Goal: Information Seeking & Learning: Find specific page/section

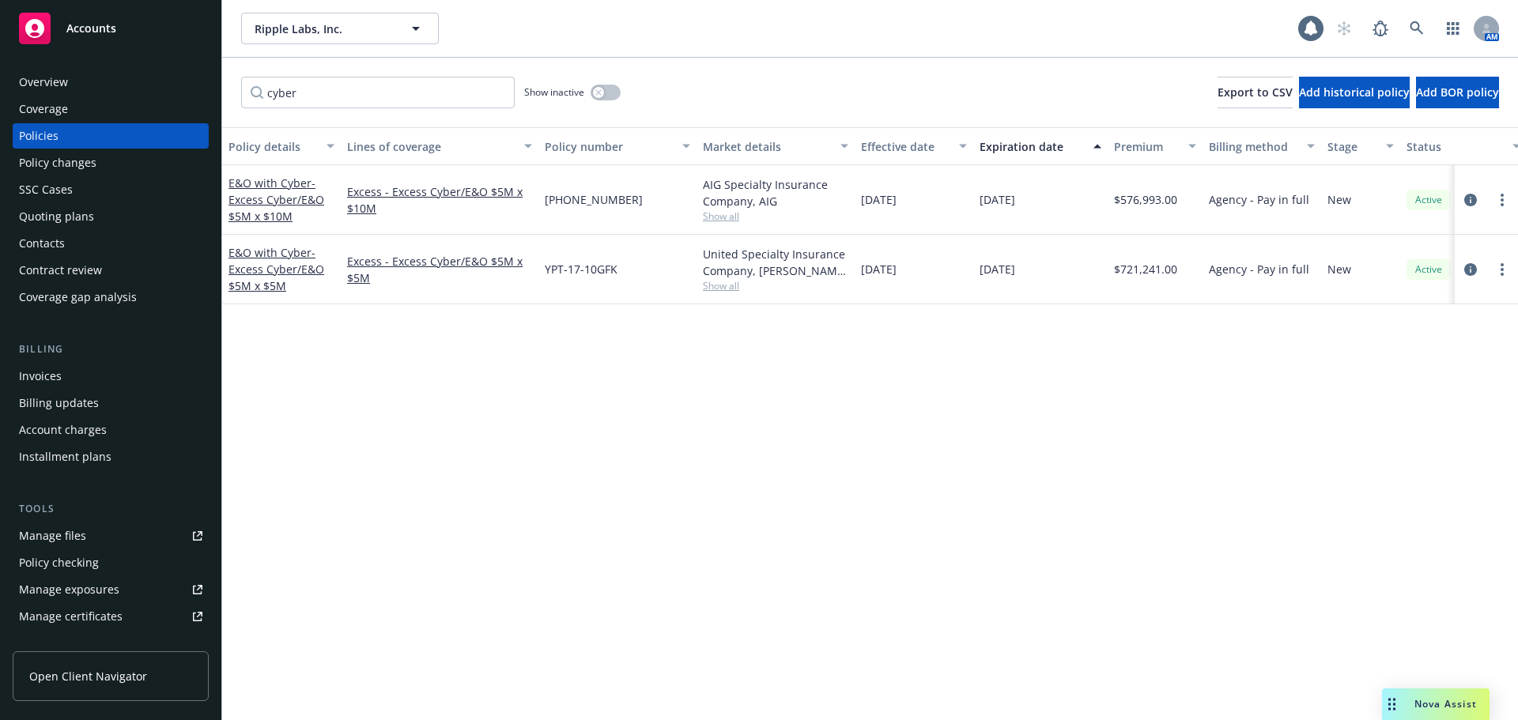
click at [50, 371] on div "Invoices" at bounding box center [40, 376] width 43 height 25
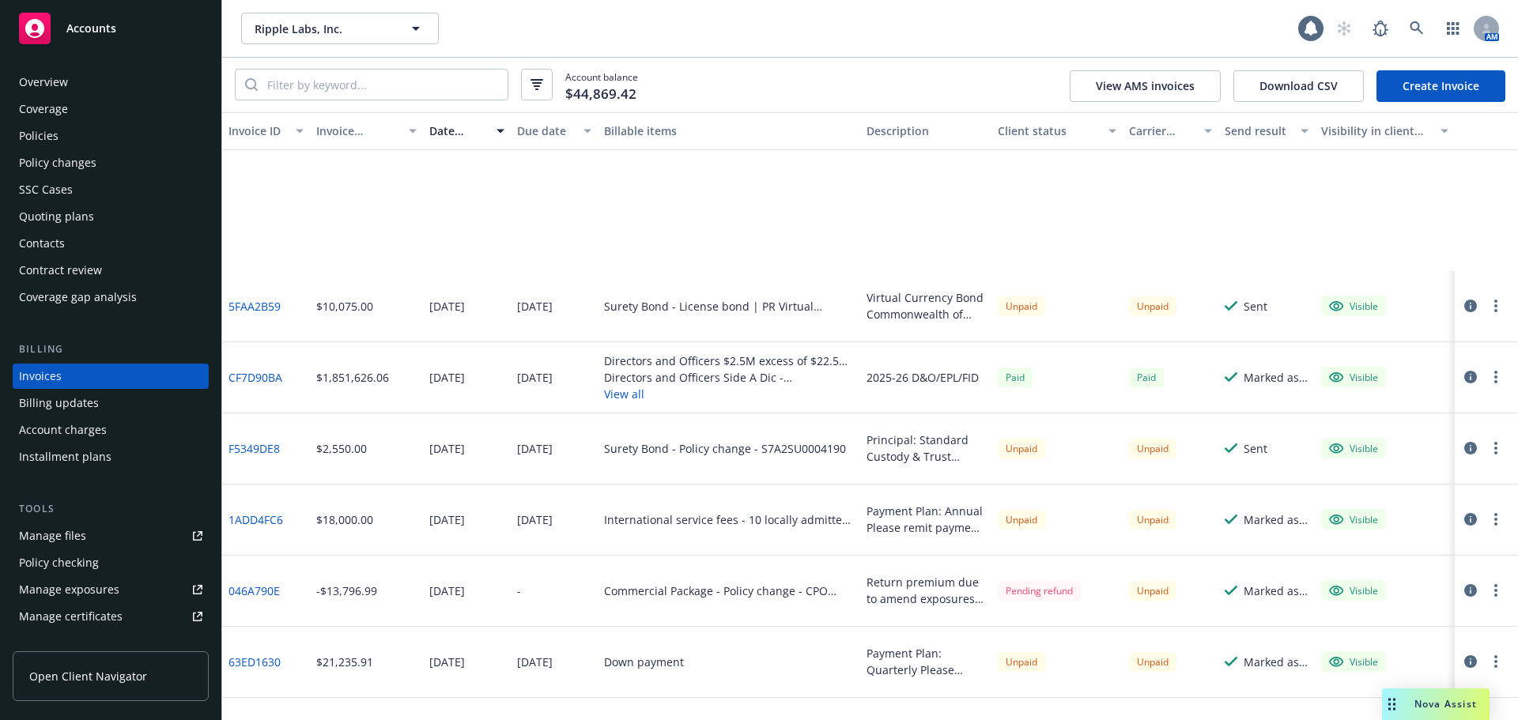
scroll to position [237, 0]
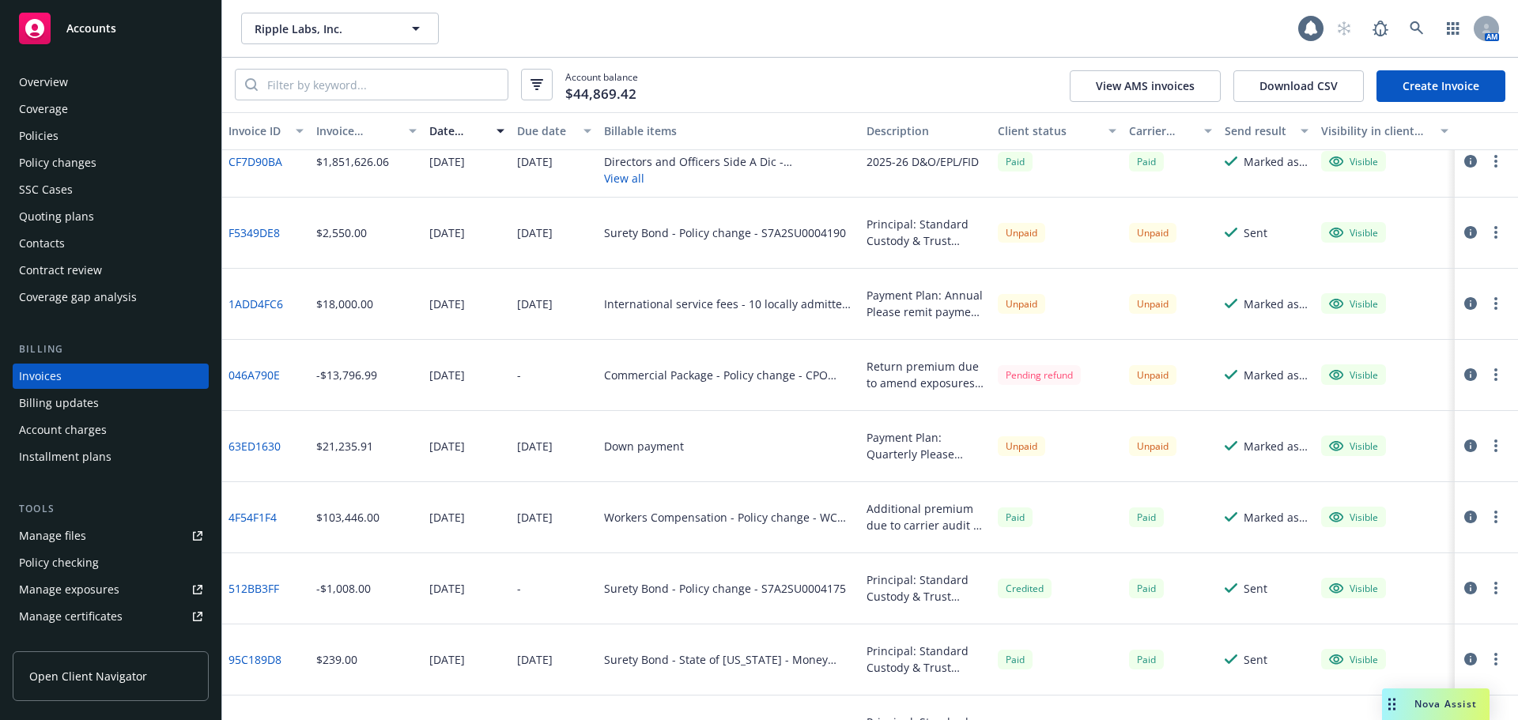
click at [260, 448] on link "63ED1630" at bounding box center [254, 446] width 52 height 17
click at [47, 134] on div "Policies" at bounding box center [39, 135] width 40 height 25
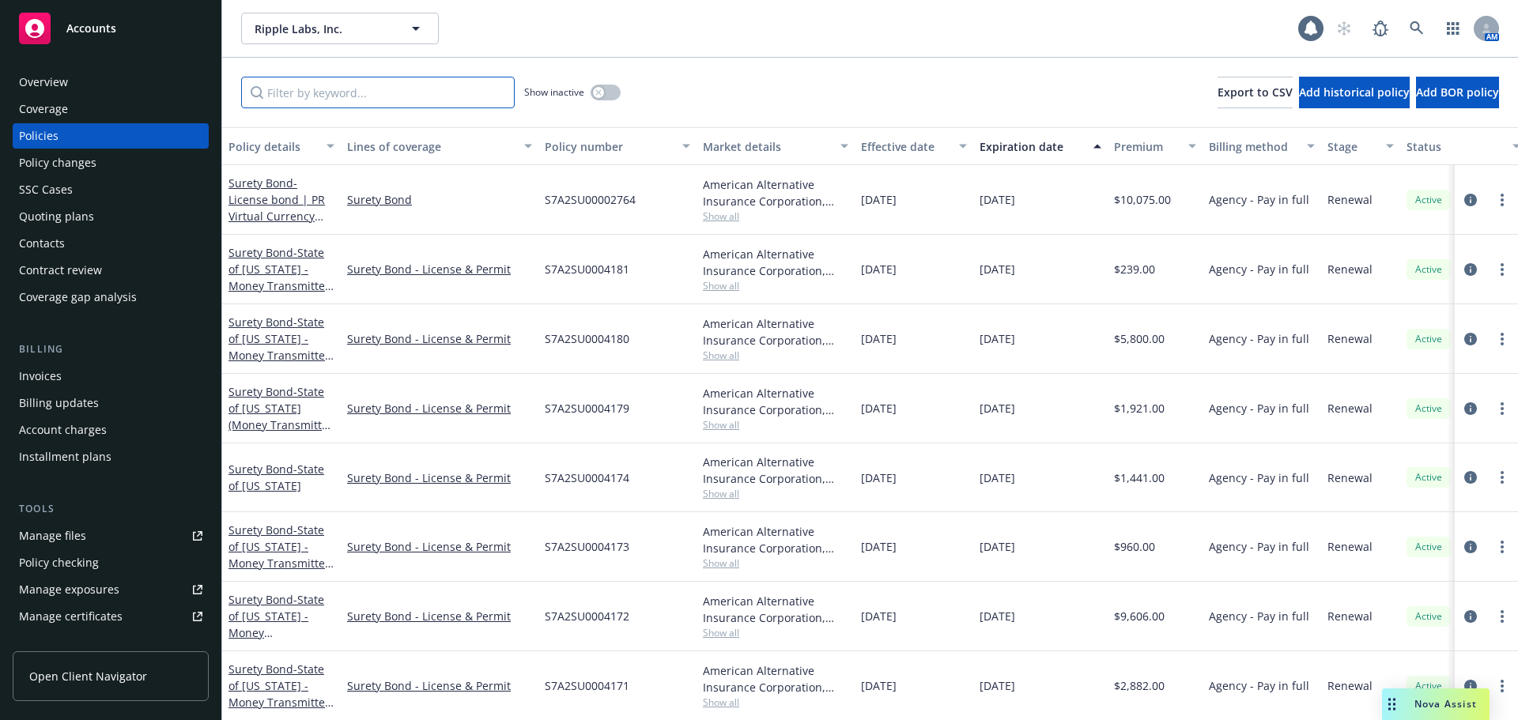
click at [336, 96] on input "Filter by keyword..." at bounding box center [377, 93] width 273 height 32
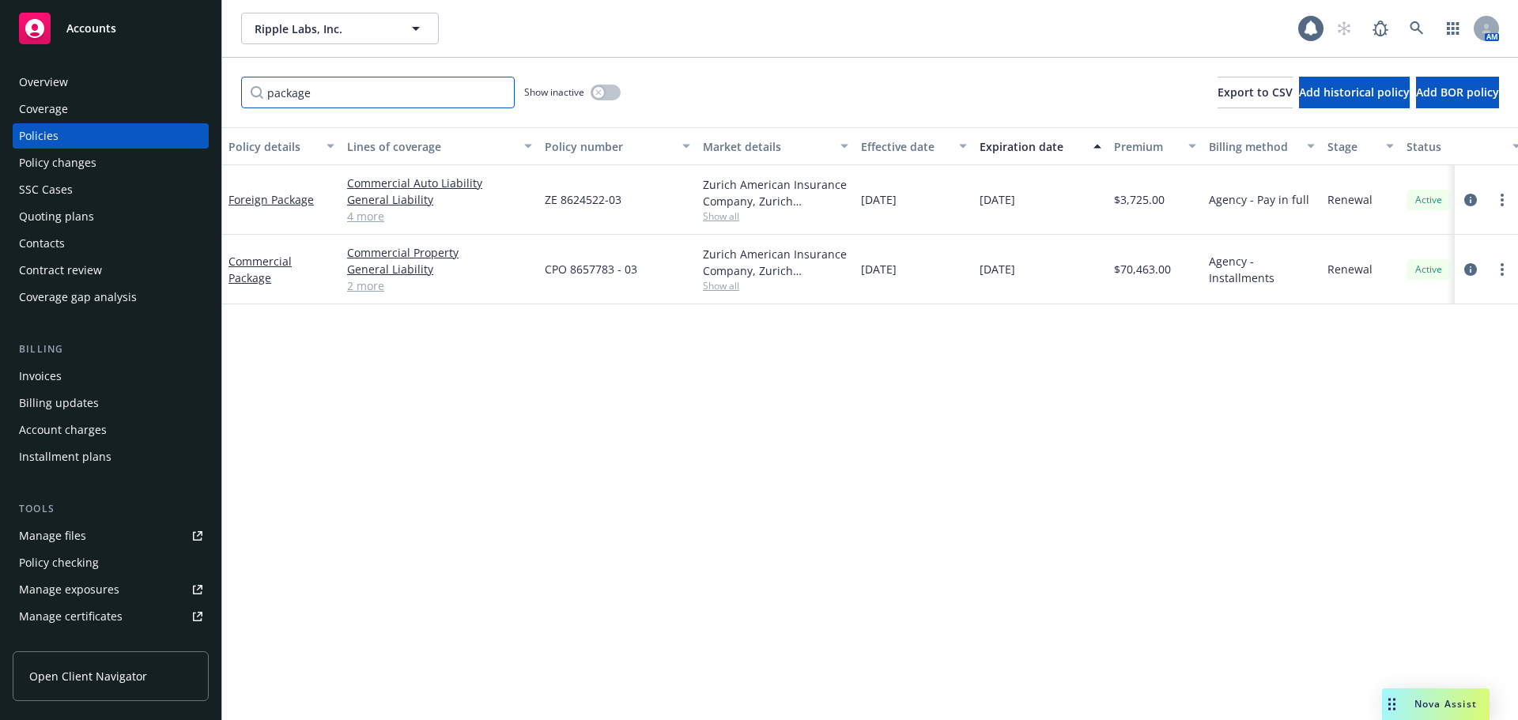
type input "package"
click at [76, 375] on div "Invoices" at bounding box center [110, 376] width 183 height 25
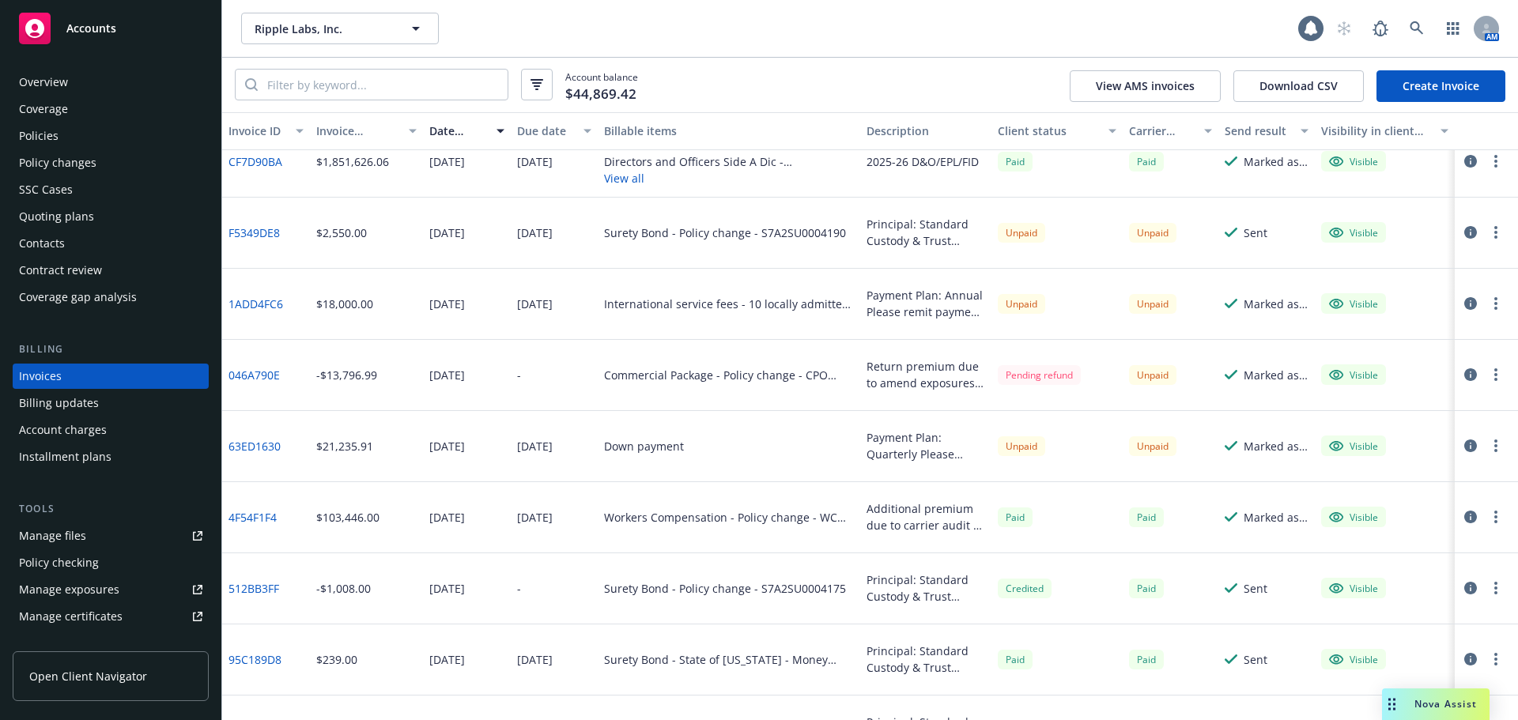
scroll to position [158, 0]
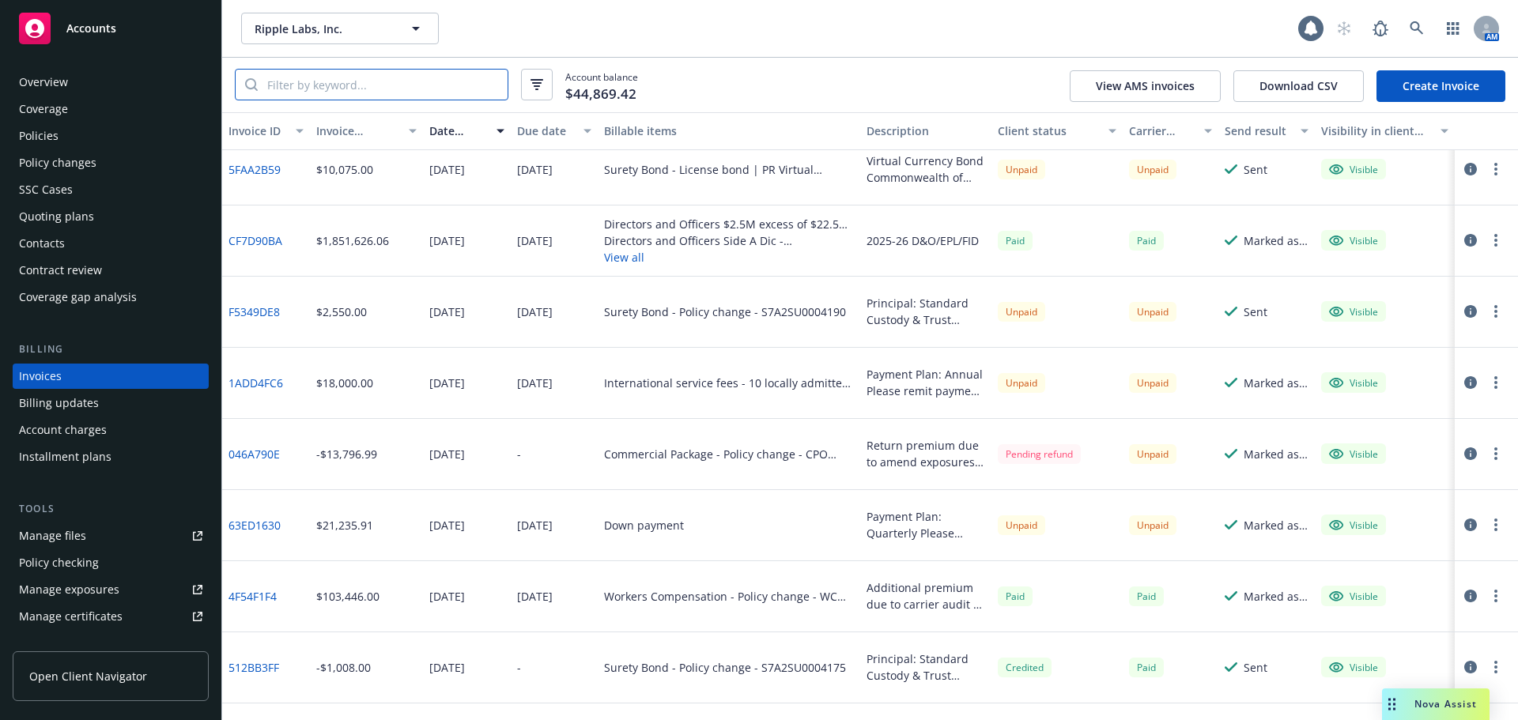
click at [379, 85] on input "search" at bounding box center [383, 85] width 250 height 30
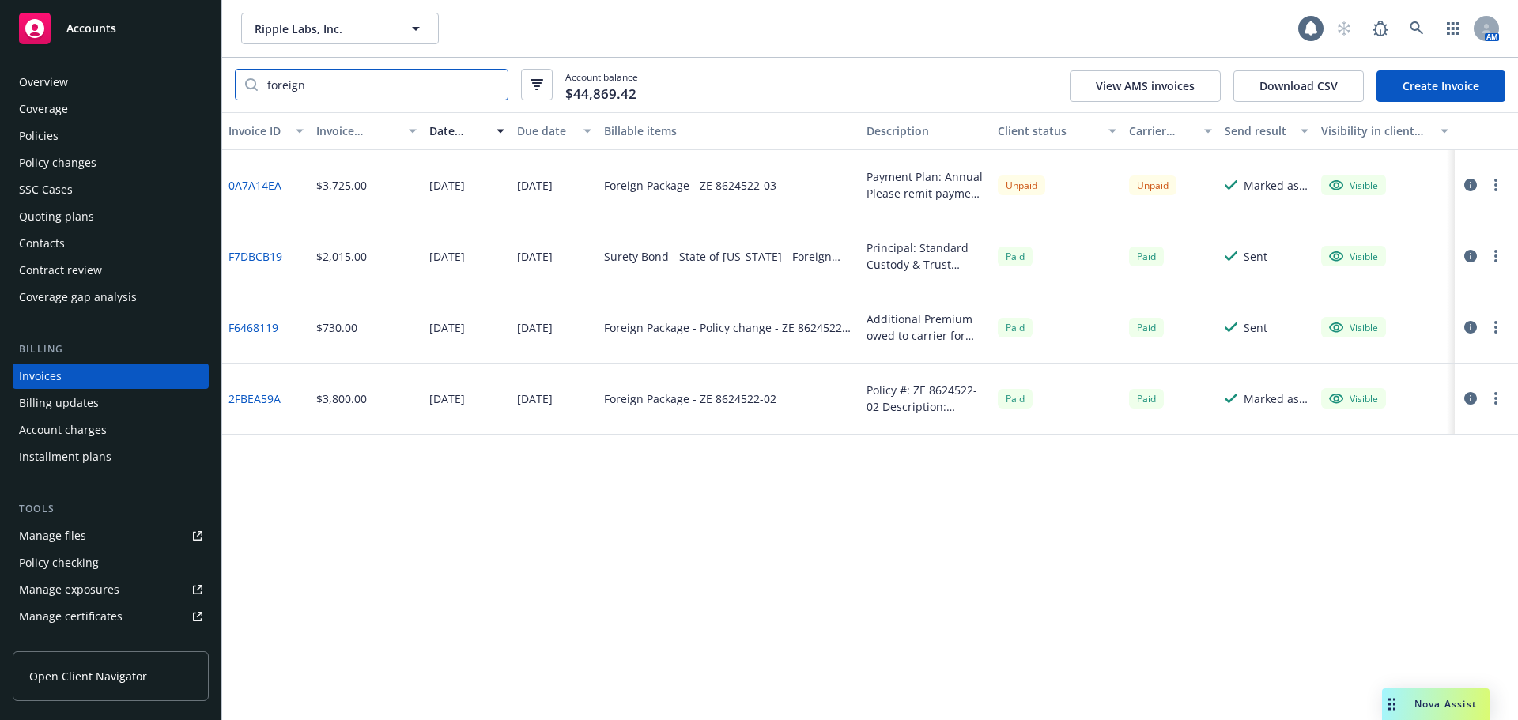
type input "foreign"
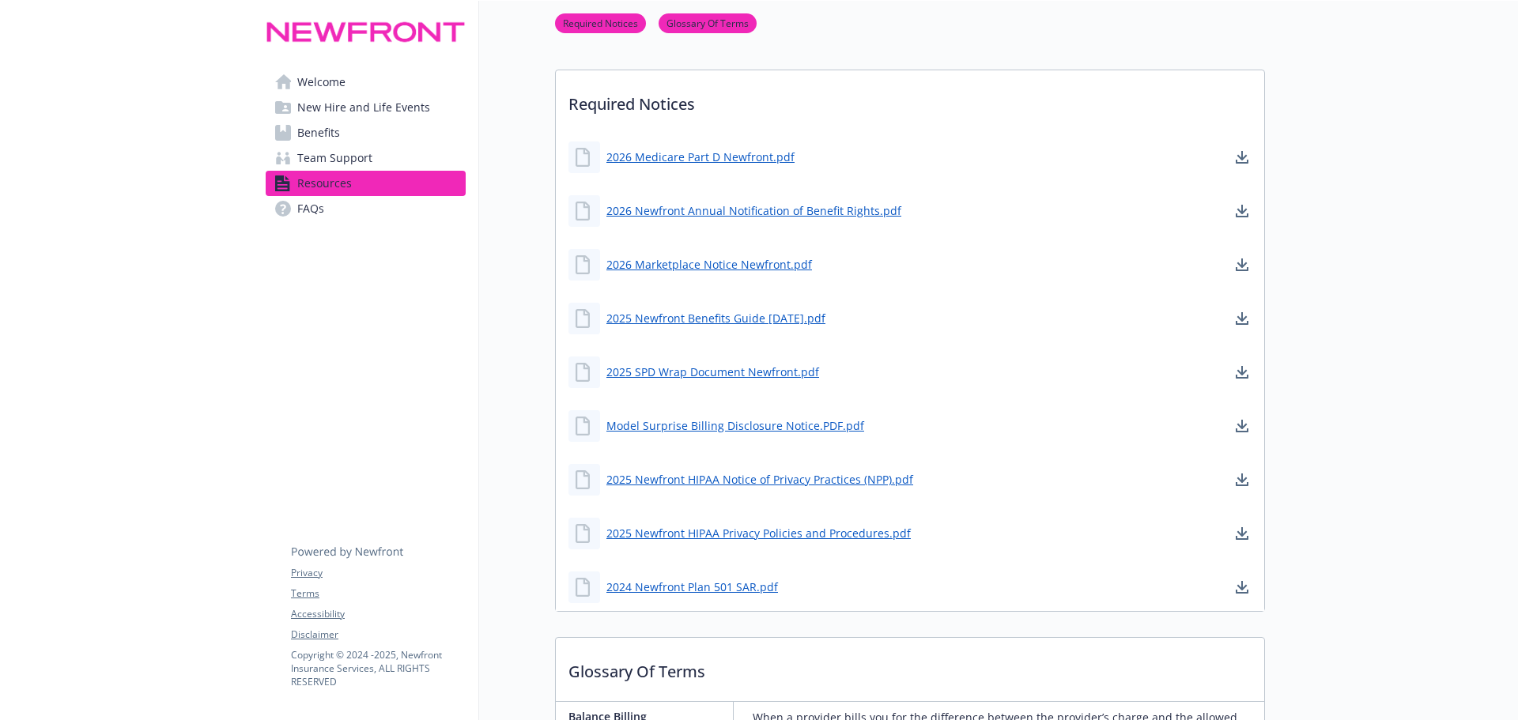
scroll to position [395, 0]
